Goal: Information Seeking & Learning: Learn about a topic

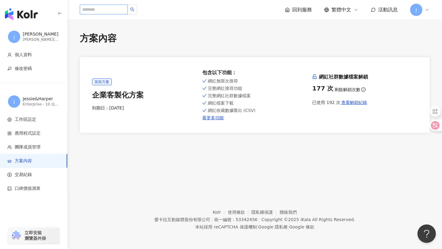
click at [105, 10] on input "search" at bounding box center [104, 10] width 48 height 10
paste input "**********"
type input "**********"
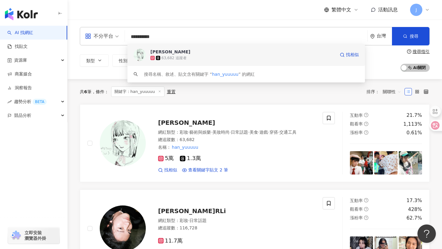
click at [224, 56] on div "63,682 追蹤者" at bounding box center [242, 58] width 185 height 6
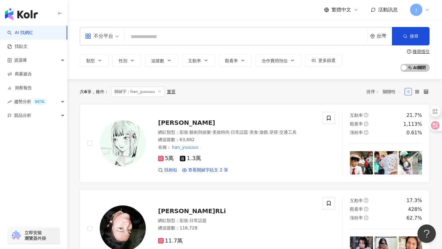
click at [202, 34] on input "search" at bounding box center [245, 37] width 237 height 12
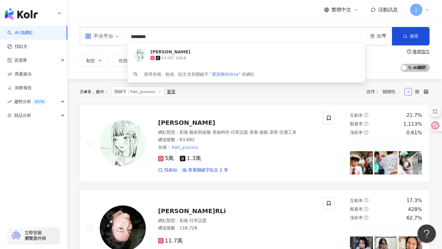
type input "********"
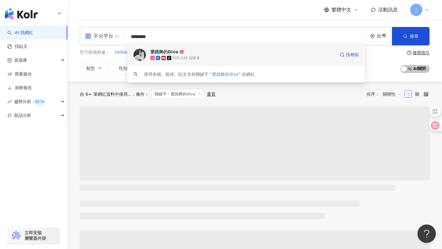
click at [204, 52] on span "愛跳舞的Diva" at bounding box center [242, 52] width 185 height 6
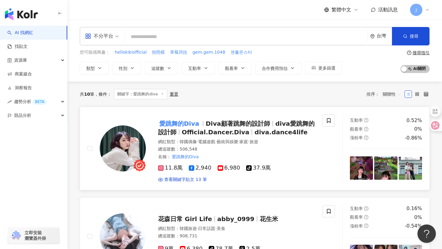
click at [245, 120] on span "Diva顧著跳舞的設計師" at bounding box center [238, 123] width 64 height 7
click at [192, 38] on input "search" at bounding box center [245, 37] width 237 height 12
paste input "**********"
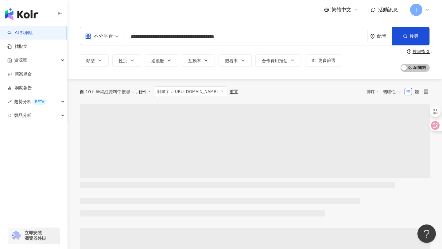
type input "**********"
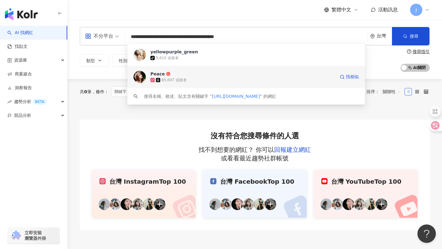
click at [184, 72] on span "Peace" at bounding box center [242, 74] width 185 height 6
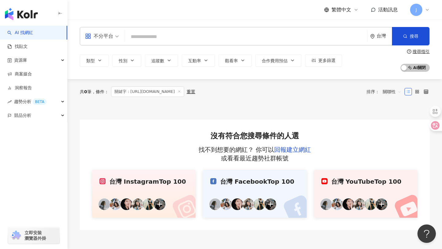
click at [197, 42] on input "search" at bounding box center [245, 37] width 237 height 12
paste input "*********"
type input "*********"
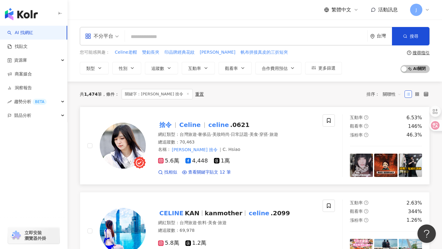
click at [268, 134] on span "穿搭" at bounding box center [263, 134] width 9 height 5
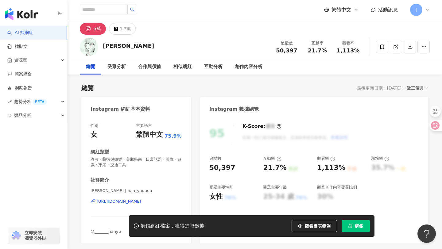
click at [363, 229] on button "解鎖" at bounding box center [355, 226] width 28 height 12
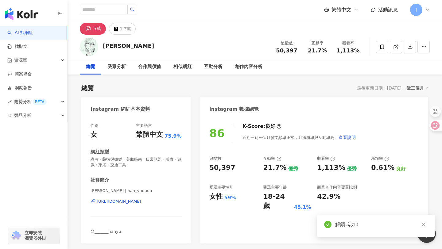
click at [321, 50] on div "21.7%" at bounding box center [317, 51] width 23 height 6
click at [321, 50] on span "21.7%" at bounding box center [317, 51] width 19 height 6
drag, startPoint x: 328, startPoint y: 50, endPoint x: 310, endPoint y: 51, distance: 17.2
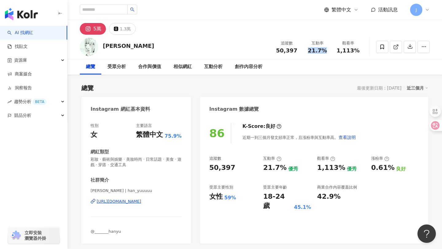
click at [310, 51] on div "21.7%" at bounding box center [317, 51] width 23 height 6
copy span "21.7%"
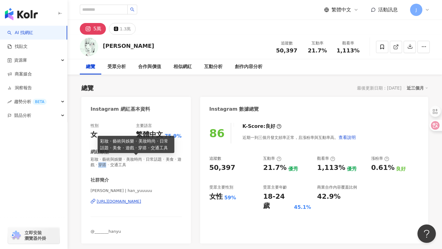
drag, startPoint x: 106, startPoint y: 165, endPoint x: 99, endPoint y: 165, distance: 6.4
click at [99, 165] on span "彩妝 · 藝術與娛樂 · 美妝時尚 · 日常話題 · 美食 · 遊戲 · 穿搭 · 交通工具" at bounding box center [135, 162] width 91 height 11
copy span "穿搭"
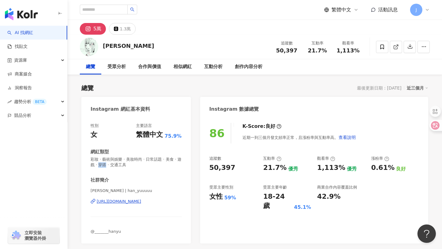
click at [121, 200] on div "https://www.instagram.com/han_yuuuuu/" at bounding box center [119, 202] width 44 height 6
click at [282, 47] on div "追蹤數 50,397" at bounding box center [286, 46] width 31 height 13
click at [289, 52] on span "50,397" at bounding box center [286, 50] width 21 height 6
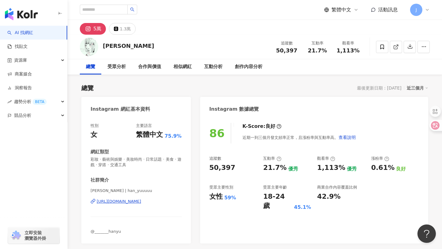
click at [289, 52] on span "50,397" at bounding box center [286, 50] width 21 height 6
copy span "5"
click at [276, 58] on div "韓鈺 追蹤數 50,397 互動率 21.7% 觀看率 1,113%" at bounding box center [254, 47] width 374 height 24
click at [284, 52] on span "50,397" at bounding box center [286, 50] width 21 height 6
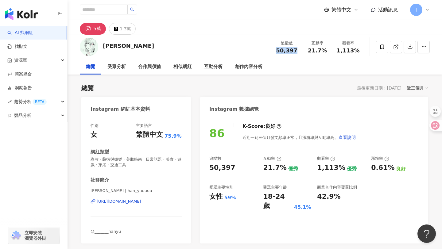
click at [284, 52] on span "50,397" at bounding box center [286, 50] width 21 height 6
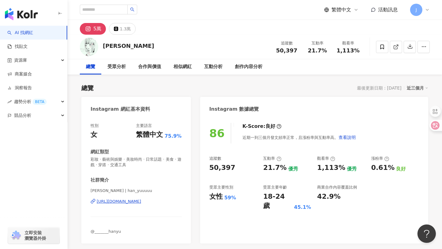
click at [290, 51] on span "50,397" at bounding box center [286, 50] width 21 height 6
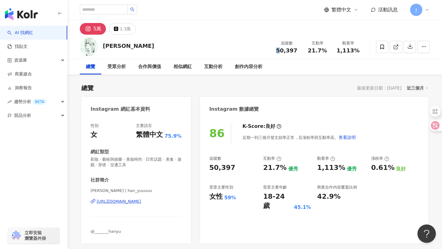
click at [290, 51] on span "50,397" at bounding box center [286, 50] width 21 height 6
drag, startPoint x: 300, startPoint y: 49, endPoint x: 275, endPoint y: 50, distance: 24.9
click at [275, 50] on div "追蹤數 50,397" at bounding box center [286, 46] width 31 height 13
copy span "50,397"
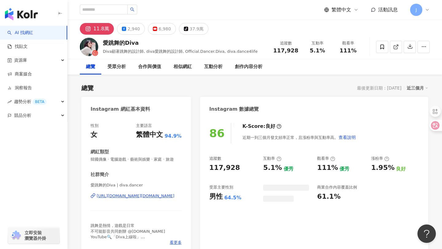
click at [295, 53] on span "117,928" at bounding box center [285, 50] width 25 height 6
click at [297, 50] on div "117,928" at bounding box center [285, 51] width 25 height 6
click at [288, 50] on span "117,928" at bounding box center [285, 50] width 25 height 6
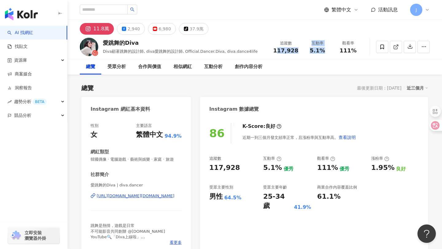
drag, startPoint x: 280, startPoint y: 50, endPoint x: 326, endPoint y: 52, distance: 46.1
click at [326, 52] on div "追蹤數 117,928 互動率 5.1% 觀看率 111%" at bounding box center [316, 47] width 94 height 18
click at [290, 50] on span "117,928" at bounding box center [285, 50] width 25 height 6
drag, startPoint x: 297, startPoint y: 50, endPoint x: 276, endPoint y: 52, distance: 20.3
click at [276, 52] on span "117,928" at bounding box center [285, 50] width 25 height 6
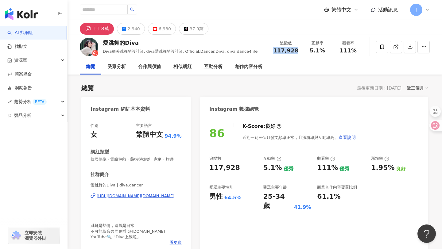
copy span "117,928"
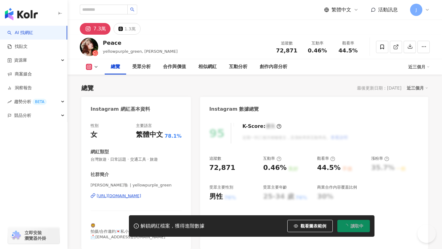
click at [286, 51] on span "72,871" at bounding box center [286, 50] width 21 height 6
click at [356, 225] on span "解鎖" at bounding box center [359, 226] width 9 height 5
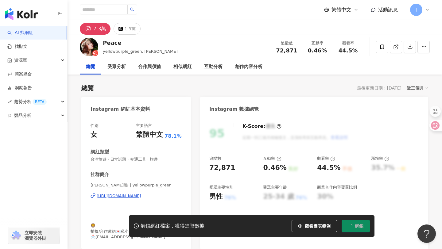
click at [286, 52] on span "72,871" at bounding box center [286, 50] width 21 height 6
drag, startPoint x: 295, startPoint y: 52, endPoint x: 279, endPoint y: 51, distance: 15.6
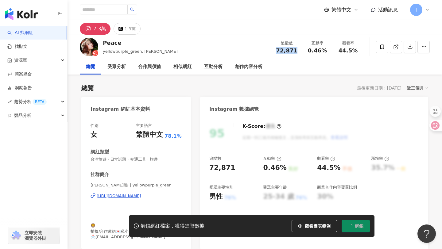
click at [279, 51] on span "72,871" at bounding box center [286, 50] width 21 height 6
copy span "72,871"
click at [87, 44] on img at bounding box center [89, 47] width 18 height 18
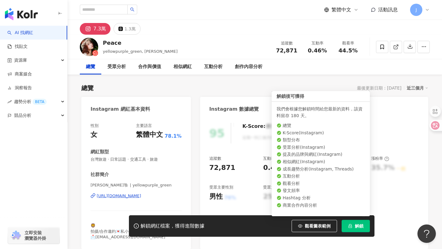
click at [356, 223] on button "解鎖" at bounding box center [355, 226] width 28 height 12
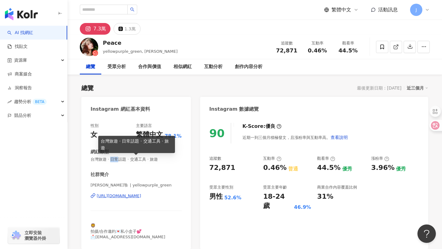
drag, startPoint x: 110, startPoint y: 160, endPoint x: 117, endPoint y: 160, distance: 6.4
click at [117, 160] on span "台灣旅遊 · 日常話題 · 交通工具 · 旅遊" at bounding box center [135, 160] width 91 height 6
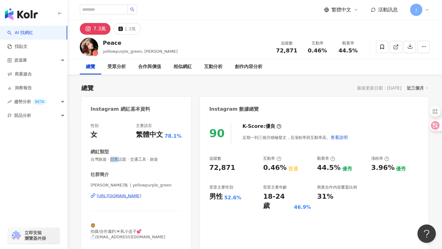
click at [141, 198] on div "https://www.instagram.com/yellowpurple_green/" at bounding box center [119, 196] width 44 height 6
click at [161, 177] on div "社群簡介" at bounding box center [135, 174] width 91 height 6
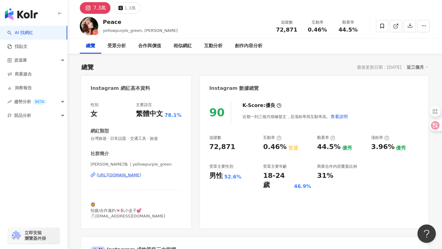
scroll to position [24, 0]
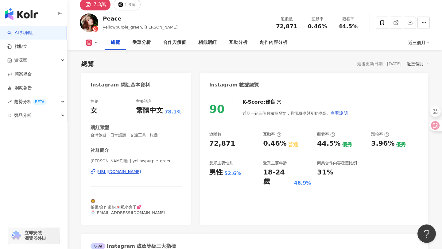
click at [312, 27] on span "0.46%" at bounding box center [317, 26] width 19 height 6
drag, startPoint x: 328, startPoint y: 27, endPoint x: 306, endPoint y: 28, distance: 22.7
click at [306, 28] on div "0.46%" at bounding box center [317, 26] width 23 height 6
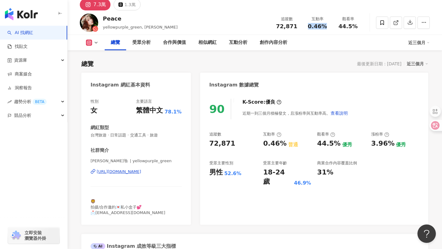
copy span "0.46%"
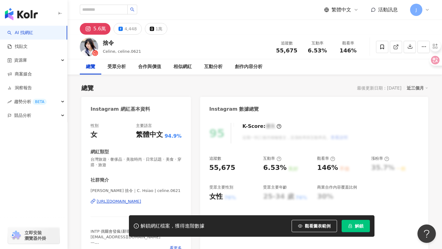
click at [289, 51] on span "55,675" at bounding box center [286, 50] width 21 height 6
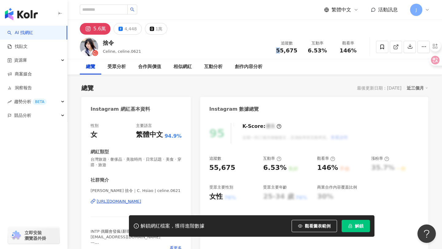
click at [289, 51] on span "55,675" at bounding box center [286, 50] width 21 height 6
drag, startPoint x: 297, startPoint y: 50, endPoint x: 279, endPoint y: 50, distance: 18.4
click at [278, 51] on div "55,675" at bounding box center [286, 51] width 23 height 6
copy span "55,675"
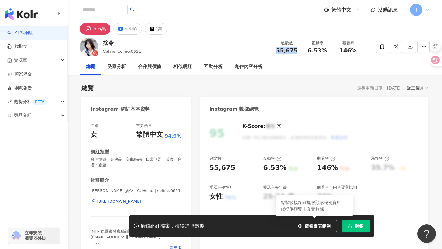
click at [356, 229] on button "解鎖" at bounding box center [355, 226] width 28 height 12
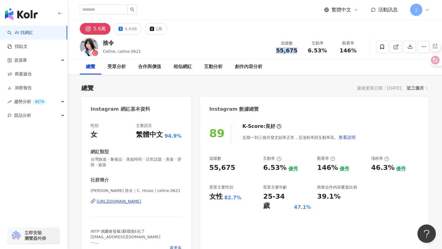
click at [141, 199] on div "https://www.instagram.com/celine.0621/" at bounding box center [119, 202] width 44 height 6
click at [90, 46] on img at bounding box center [89, 47] width 18 height 18
drag, startPoint x: 109, startPoint y: 190, endPoint x: 88, endPoint y: 190, distance: 21.5
click at [88, 190] on div "性別 女 主要語言 繁體中文 94.9% 網紅類型 台灣旅遊 · 奢侈品 · 美妝時尚 · 日常話題 · 美食 · 穿搭 · 旅遊 社群簡介 Celine 捨…" at bounding box center [136, 188] width 110 height 143
copy span "Celine 捨令"
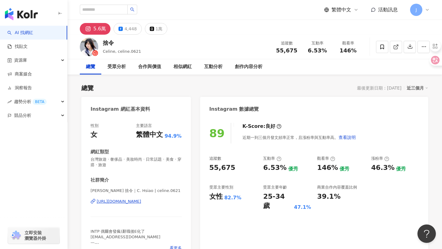
click at [106, 160] on span "台灣旅遊 · 奢侈品 · 美妝時尚 · 日常話題 · 美食 · 穿搭 · 旅遊" at bounding box center [135, 162] width 91 height 11
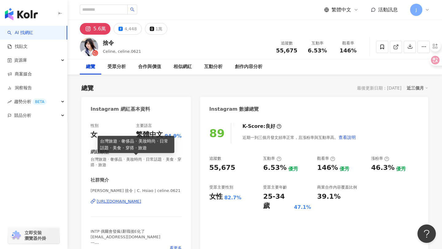
click at [128, 160] on span "台灣旅遊 · 奢侈品 · 美妝時尚 · 日常話題 · 美食 · 穿搭 · 旅遊" at bounding box center [135, 162] width 91 height 11
drag, startPoint x: 125, startPoint y: 160, endPoint x: 139, endPoint y: 160, distance: 14.1
click at [139, 160] on span "台灣旅遊 · 奢侈品 · 美妝時尚 · 日常話題 · 美食 · 穿搭 · 旅遊" at bounding box center [135, 162] width 91 height 11
copy span "美妝時尚"
click at [176, 161] on span "台灣旅遊 · 奢侈品 · 美妝時尚 · 日常話題 · 美食 · 穿搭 · 旅遊" at bounding box center [135, 162] width 91 height 11
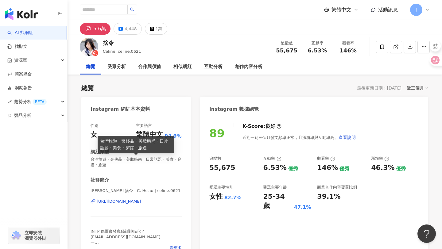
scroll to position [0, 0]
click at [175, 160] on span "台灣旅遊 · 奢侈品 · 美妝時尚 · 日常話題 · 美食 · 穿搭 · 旅遊" at bounding box center [135, 161] width 91 height 11
drag, startPoint x: 174, startPoint y: 160, endPoint x: 94, endPoint y: 129, distance: 85.7
click at [95, 164] on span "台灣旅遊 · 奢侈品 · 美妝時尚 · 日常話題 · 美食 · 穿搭 · 旅遊" at bounding box center [135, 161] width 91 height 11
copy span "穿搭"
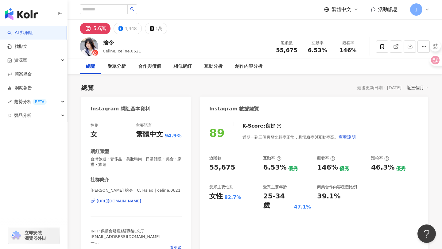
click at [314, 49] on span "6.53%" at bounding box center [317, 50] width 19 height 6
drag, startPoint x: 328, startPoint y: 49, endPoint x: 310, endPoint y: 48, distance: 17.8
click at [310, 48] on div "6.53%" at bounding box center [317, 50] width 23 height 6
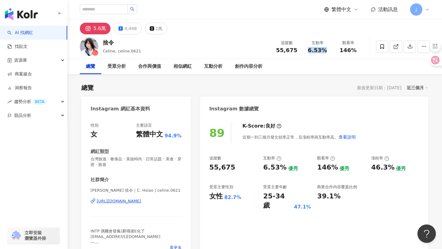
copy span "6.53%"
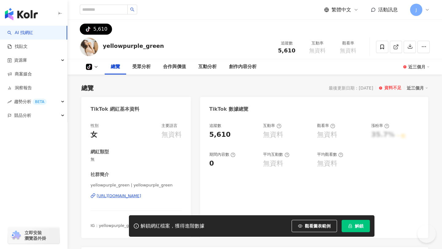
click at [134, 194] on div "[URL][DOMAIN_NAME]" at bounding box center [119, 196] width 44 height 6
click at [142, 47] on div "yellowpurple_green" at bounding box center [133, 46] width 61 height 8
copy div "yellowpurple_green"
